Goal: Task Accomplishment & Management: Use online tool/utility

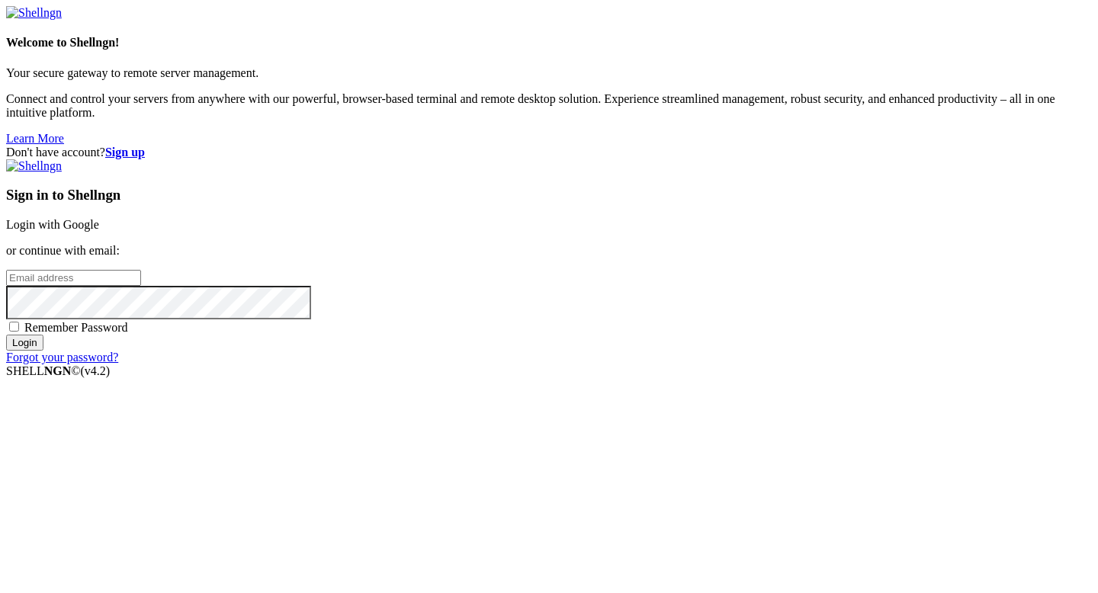
click at [99, 218] on link "Login with Google" at bounding box center [52, 224] width 93 height 13
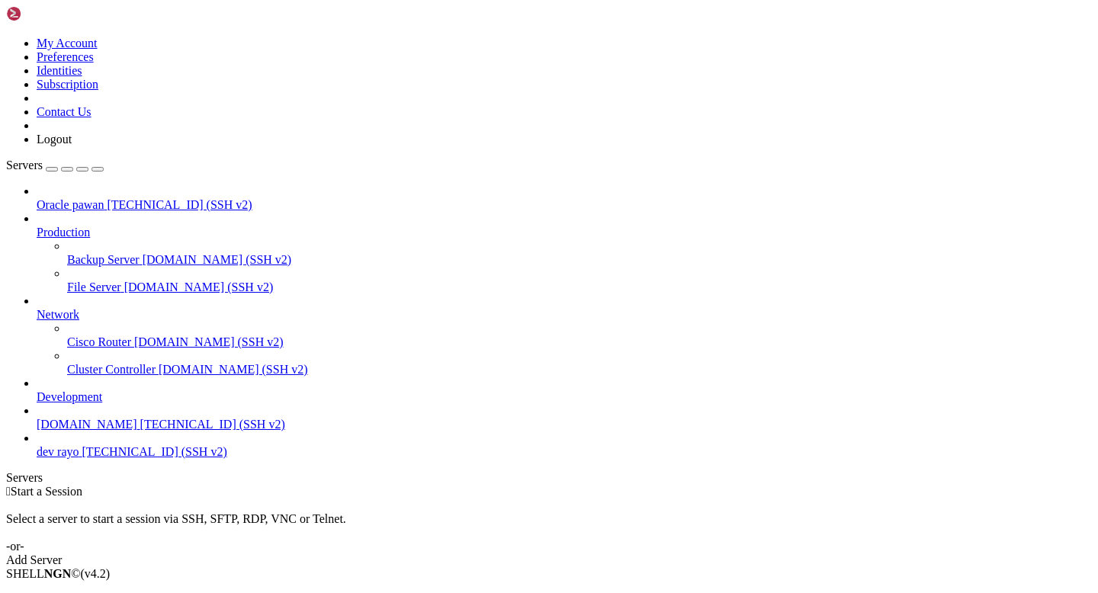
click at [95, 593] on li "Connect" at bounding box center [106, 600] width 139 height 14
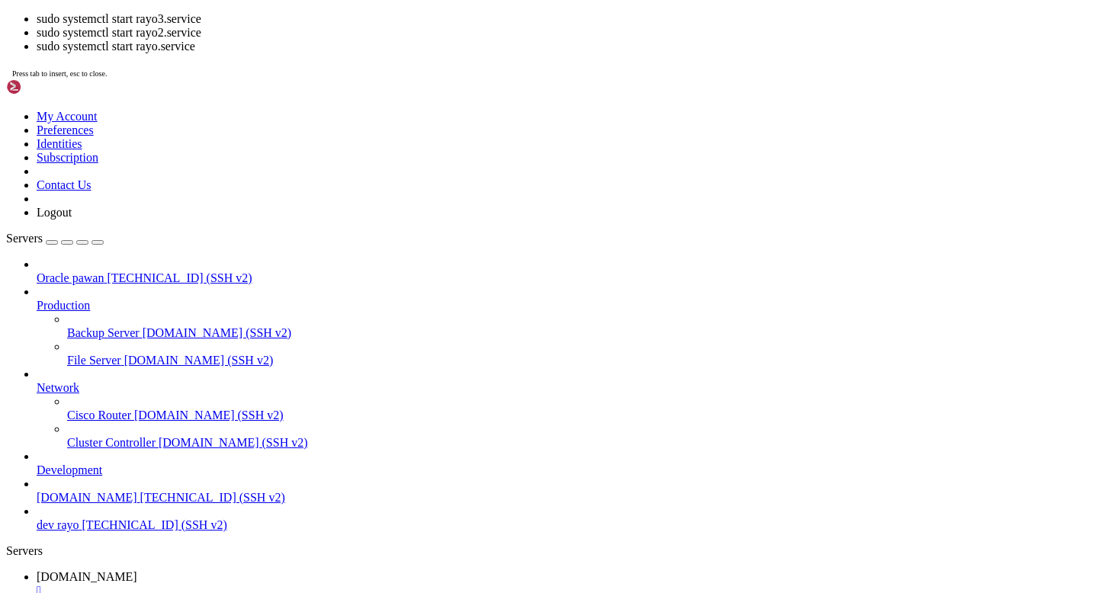
scroll to position [13279, 0]
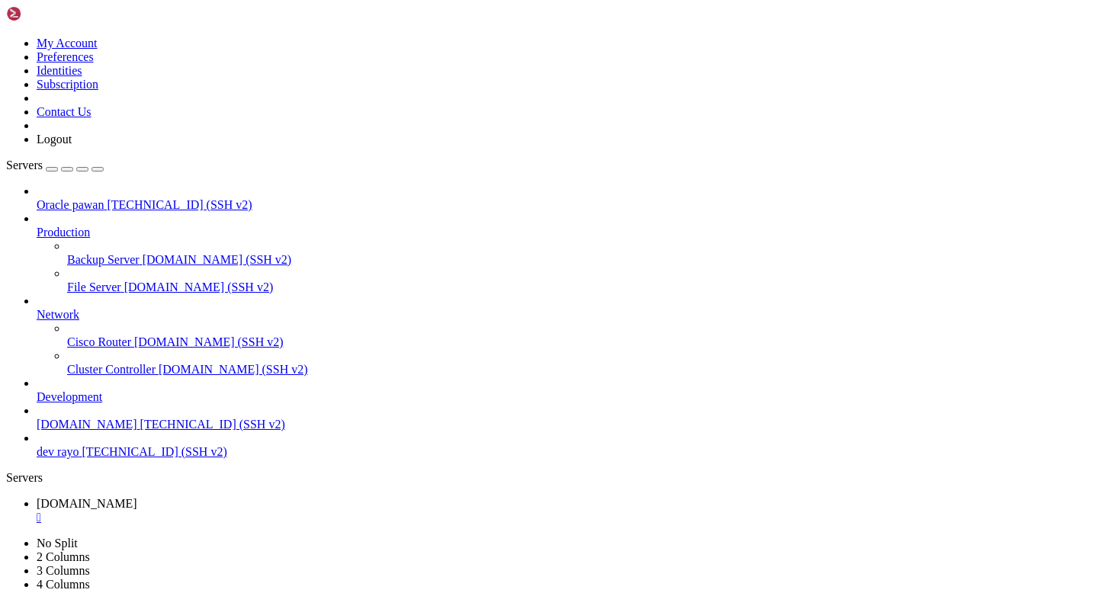
drag, startPoint x: 645, startPoint y: 1225, endPoint x: 27, endPoint y: 1191, distance: 619.4
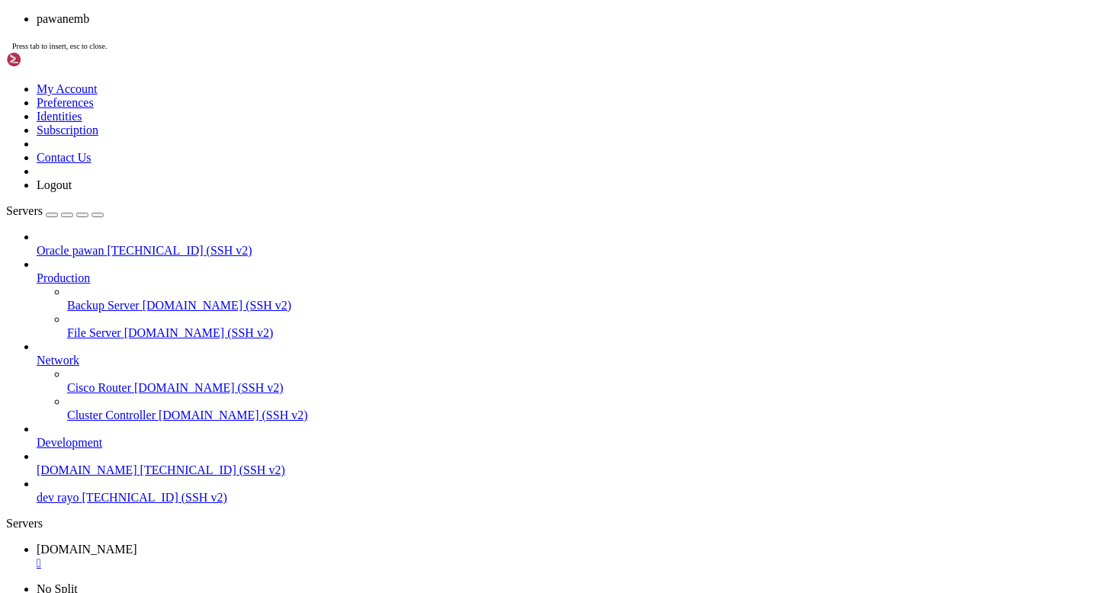
scroll to position [29539, 0]
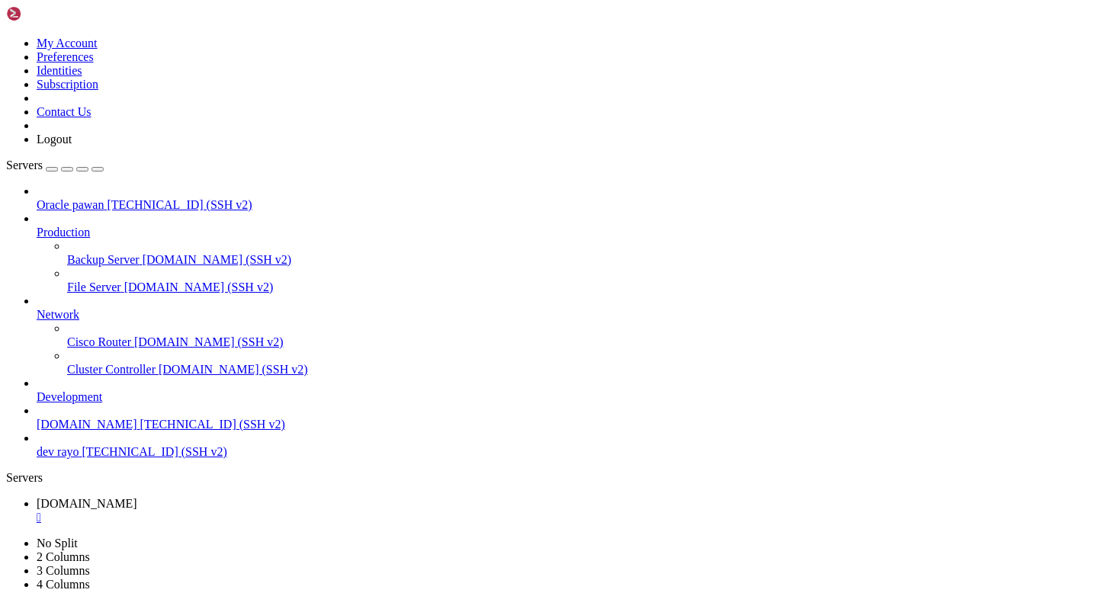
scroll to position [39798, 0]
drag, startPoint x: 173, startPoint y: 1071, endPoint x: 396, endPoint y: 1074, distance: 222.7
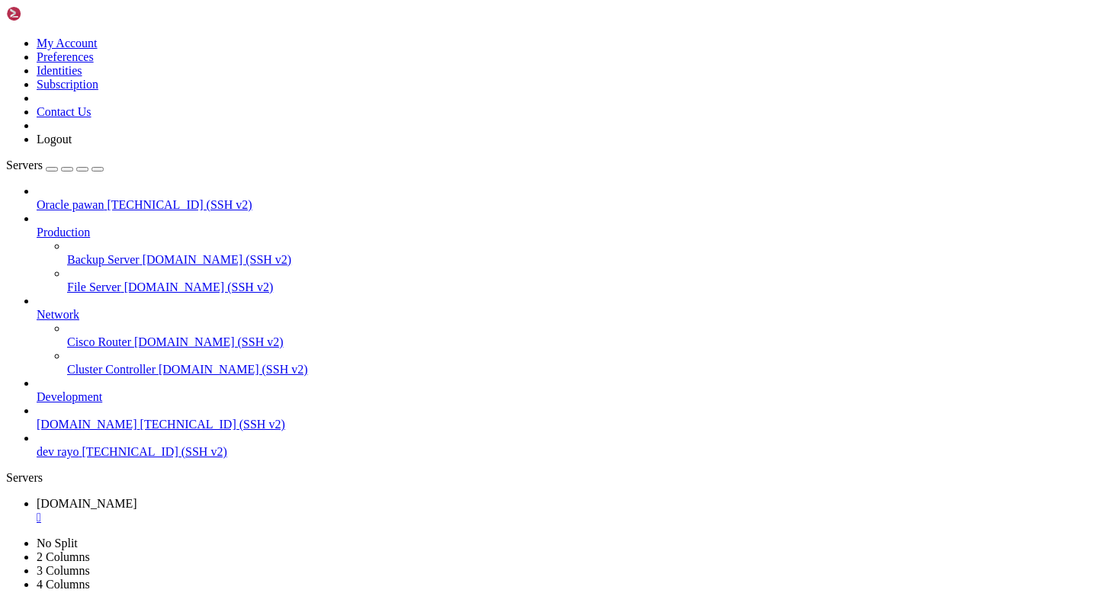
scroll to position [40105, 0]
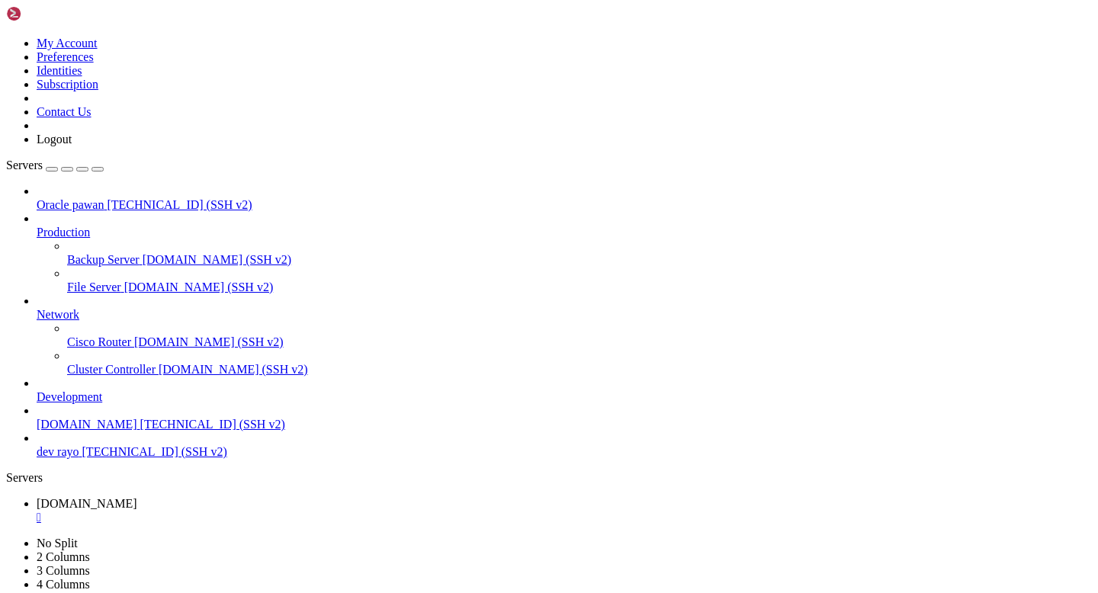
scroll to position [48082, 0]
